Goal: Check status: Check status

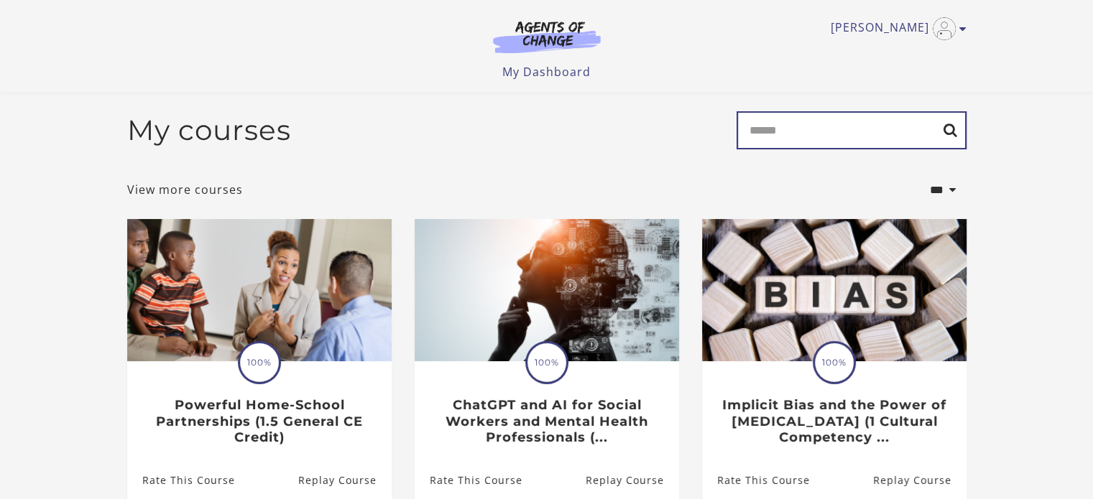
click at [862, 138] on input "Search" at bounding box center [851, 130] width 230 height 38
type input "****"
